Goal: Check status: Check status

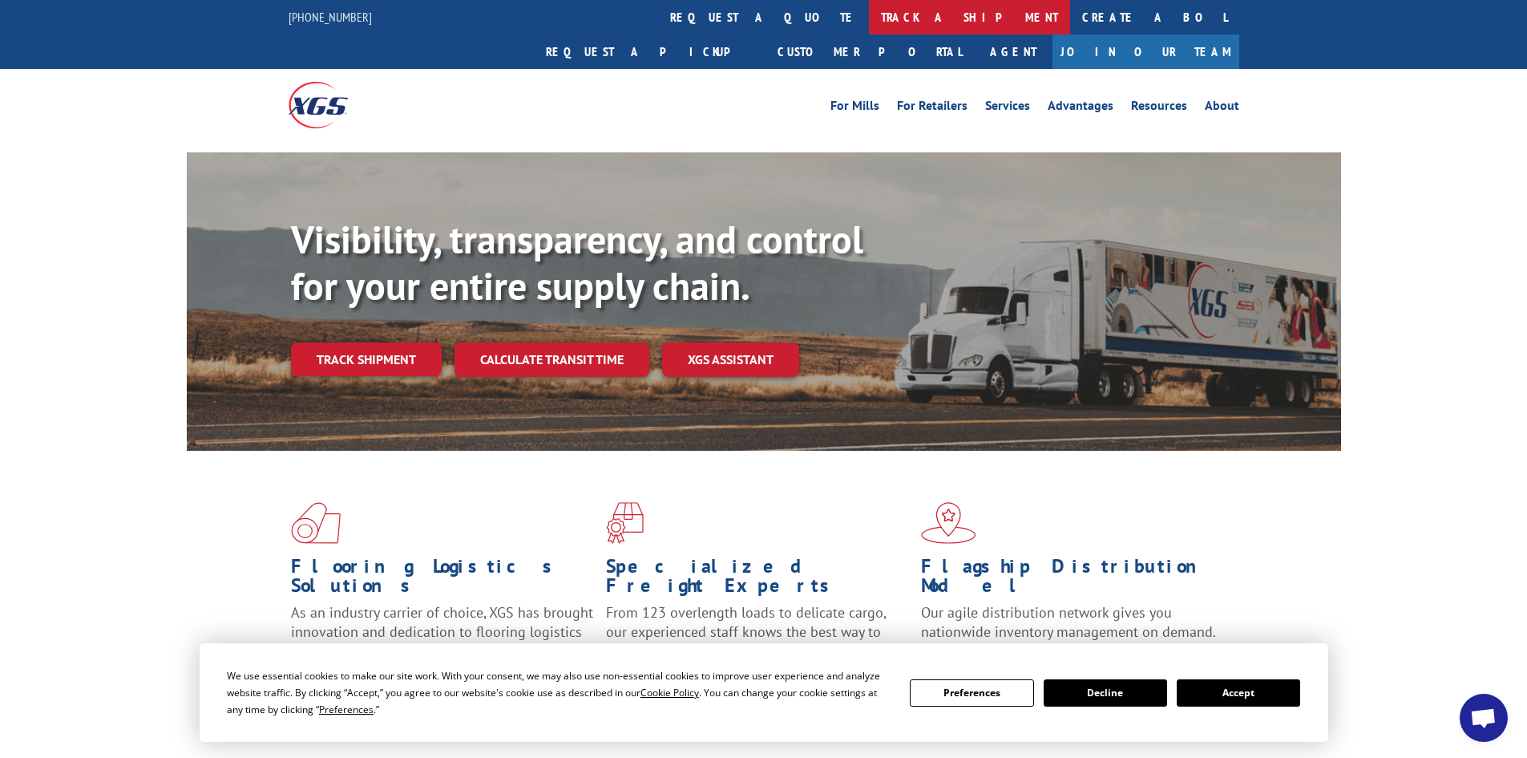
click at [869, 16] on link "track a shipment" at bounding box center [969, 17] width 201 height 34
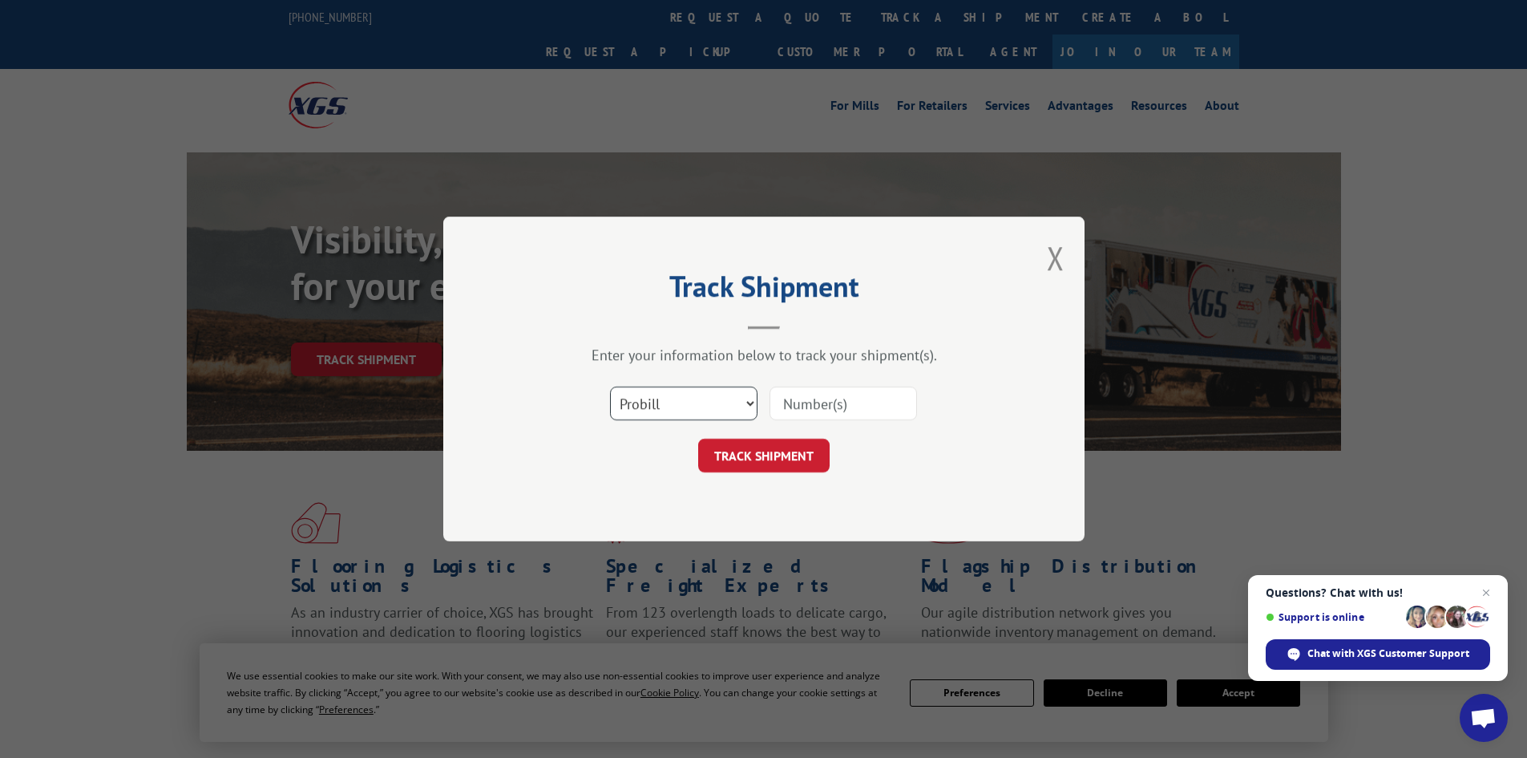
click at [718, 413] on select "Select category... Probill BOL PO" at bounding box center [683, 403] width 147 height 34
select select "bol"
click at [610, 386] on select "Select category... Probill BOL PO" at bounding box center [683, 403] width 147 height 34
click at [818, 398] on input at bounding box center [843, 403] width 147 height 34
paste input "6020033"
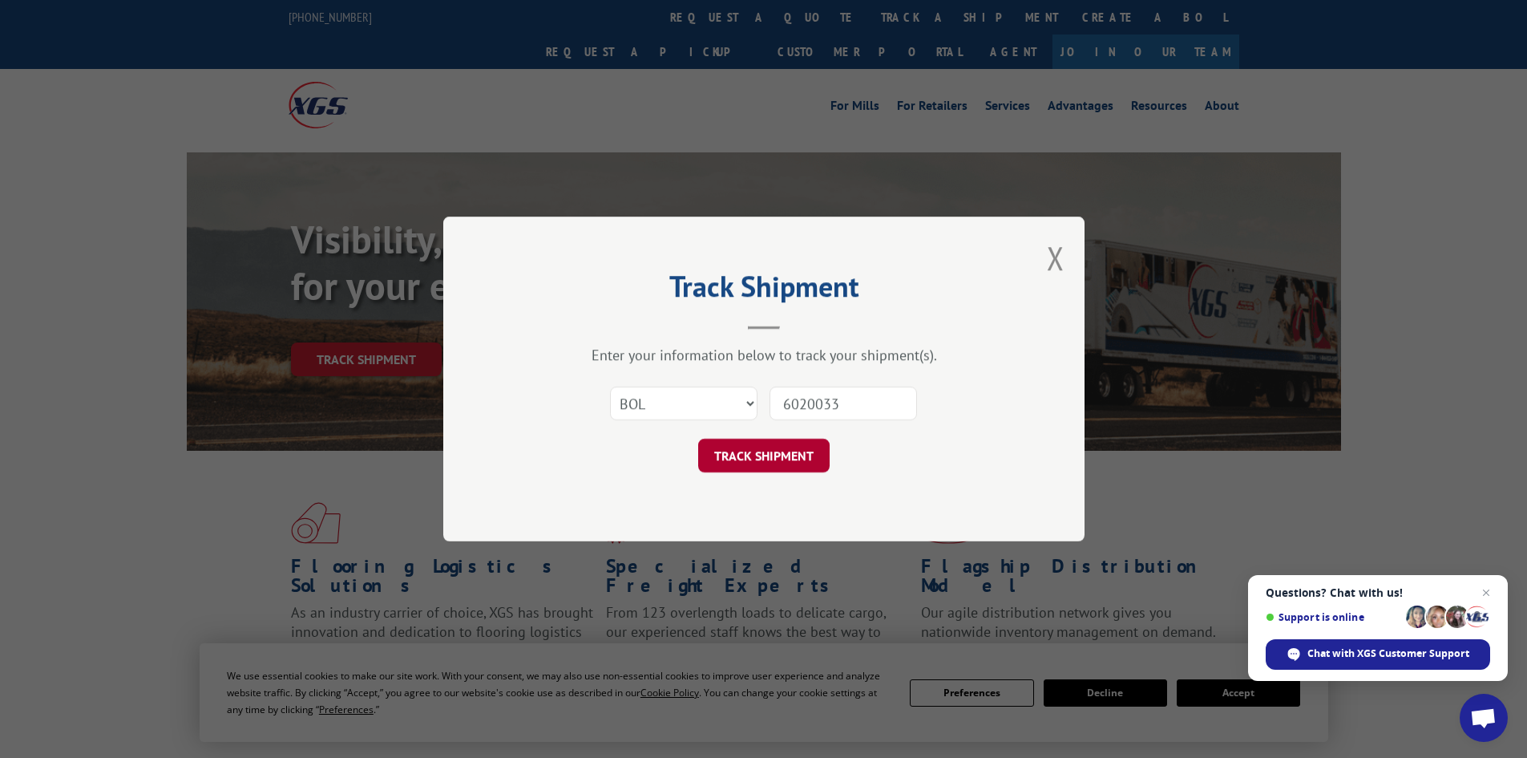
type input "6020033"
click at [737, 450] on button "TRACK SHIPMENT" at bounding box center [763, 455] width 131 height 34
